Goal: Information Seeking & Learning: Learn about a topic

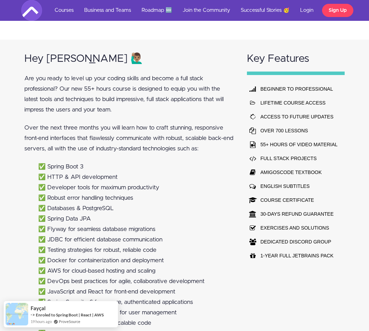
scroll to position [313, 0]
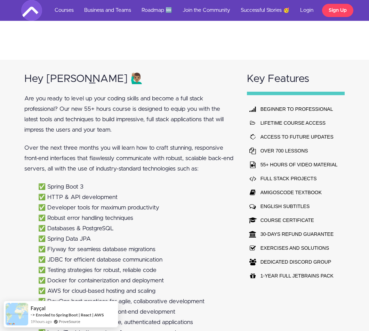
click at [24, 80] on h2 "Hey [PERSON_NAME] 🙋🏽‍♂️" at bounding box center [128, 78] width 209 height 11
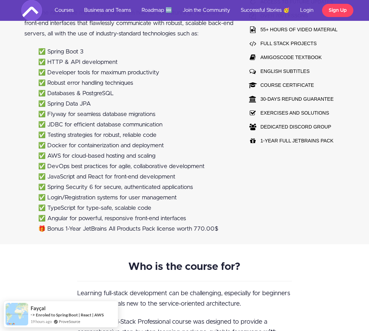
scroll to position [445, 0]
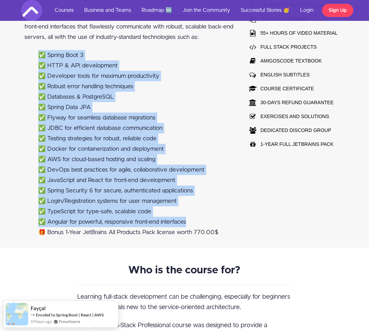
drag, startPoint x: 189, startPoint y: 223, endPoint x: 66, endPoint y: 92, distance: 179.5
click at [41, 58] on ul "✅ Spring Boot 3 ✅ HTTP & API development ✅ Developer tools for maximum producti…" at bounding box center [128, 144] width 209 height 188
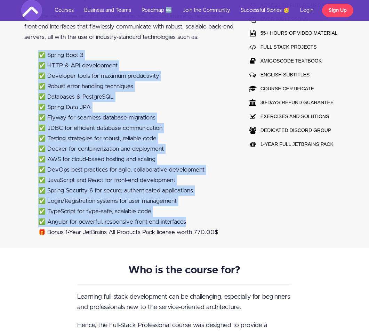
copy ul "✅ Spring Boot 3 ✅ HTTP & API development ✅ Developer tools for maximum producti…"
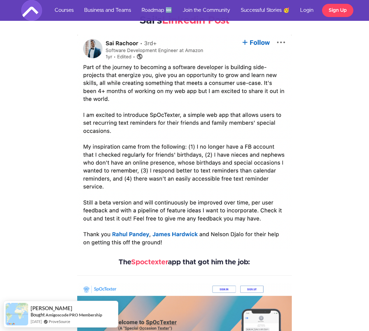
scroll to position [1234, 0]
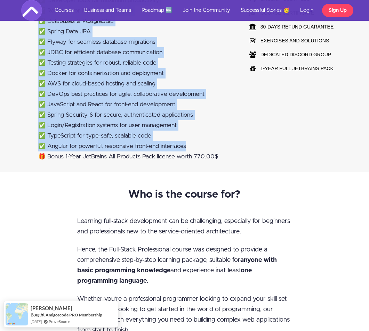
scroll to position [704, 0]
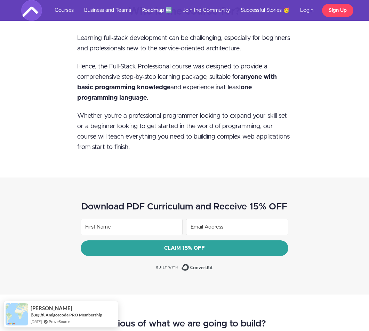
click at [204, 146] on p "Whether you're a professional programmer looking to expand your skill set or a …" at bounding box center [184, 132] width 215 height 42
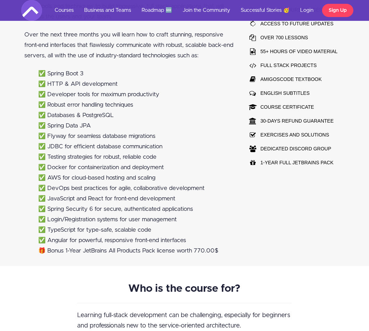
scroll to position [421, 0]
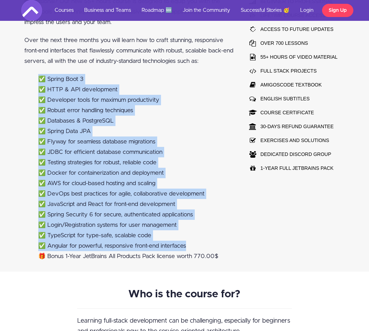
drag, startPoint x: 189, startPoint y: 249, endPoint x: 37, endPoint y: 80, distance: 227.2
click at [37, 80] on ul "✅ Spring Boot 3 ✅ HTTP & API development ✅ Developer tools for maximum producti…" at bounding box center [128, 168] width 209 height 188
copy ul "✅ Spring Boot 3 ✅ HTTP & API development ✅ Developer tools for maximum producti…"
